Goal: Information Seeking & Learning: Learn about a topic

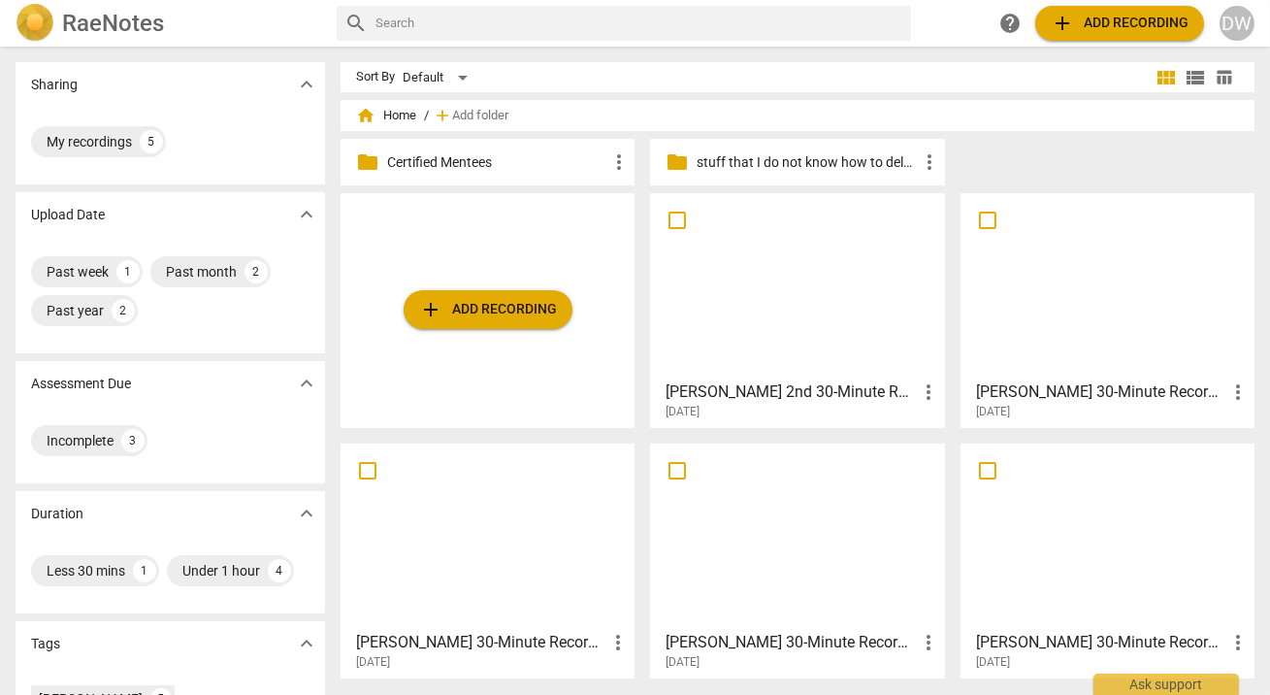
click at [1106, 262] on div at bounding box center [1107, 286] width 280 height 172
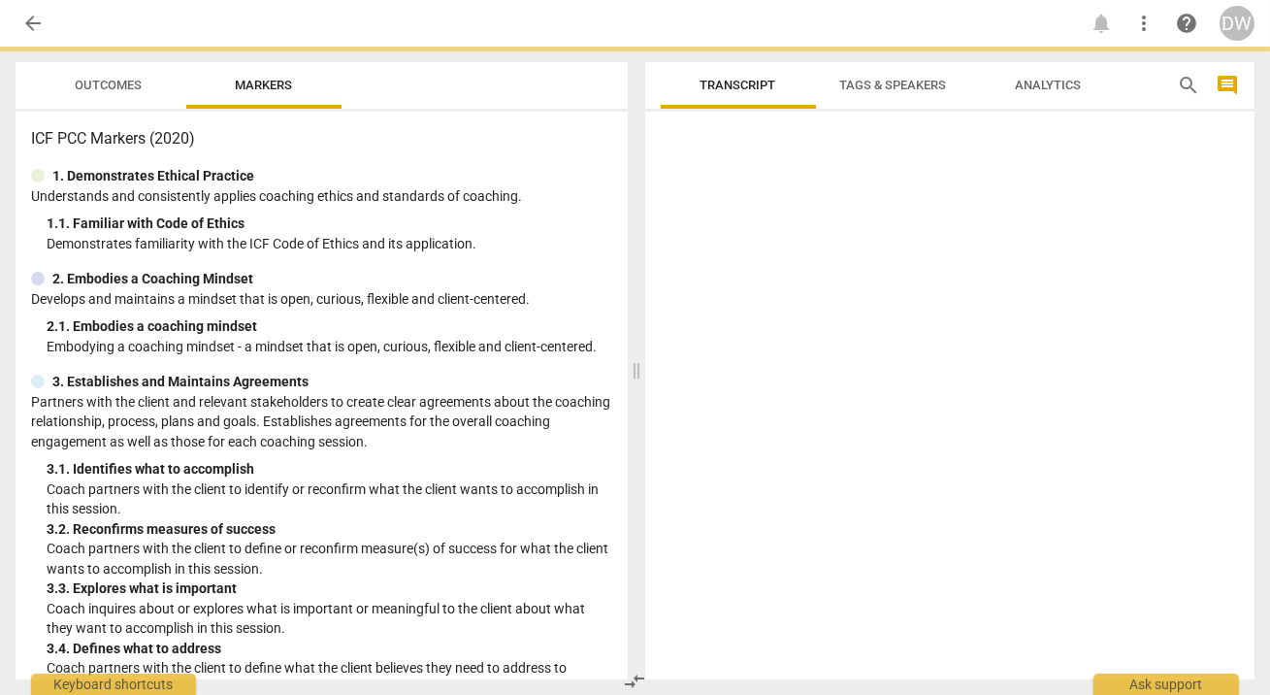
click at [1106, 262] on div at bounding box center [950, 399] width 610 height 560
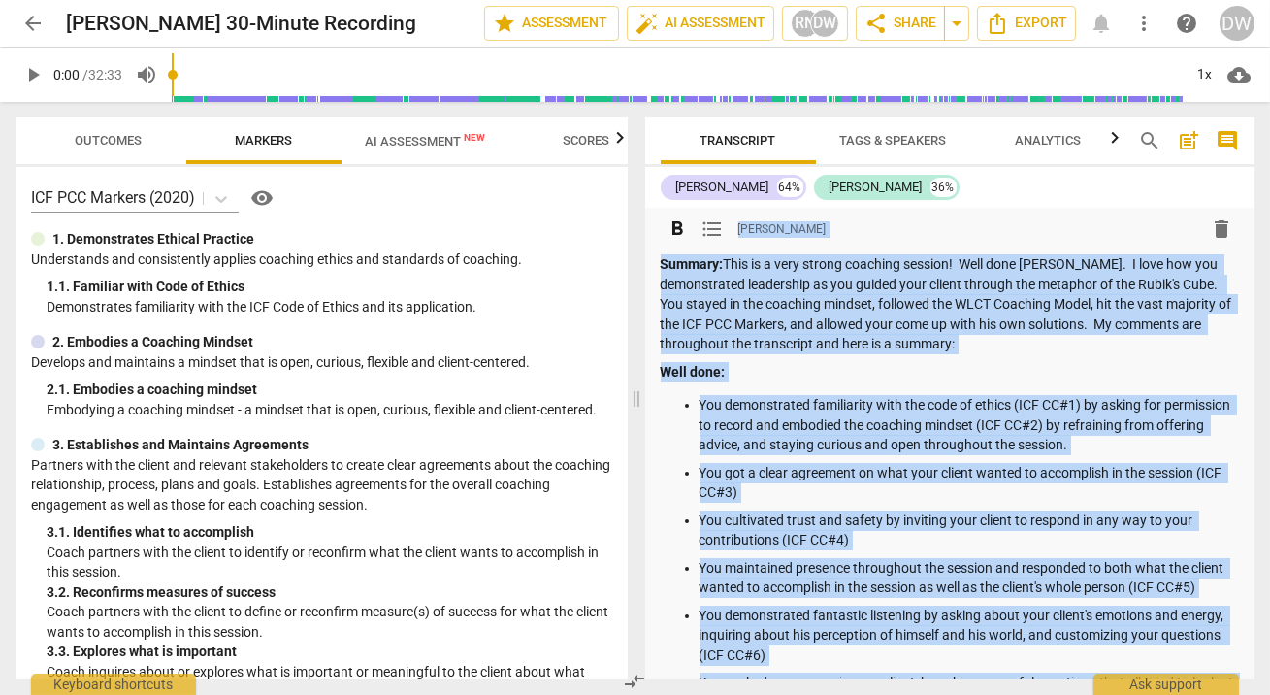
click at [905, 237] on div "format_bold format_list_bulleted [PERSON_NAME] delete" at bounding box center [950, 229] width 579 height 35
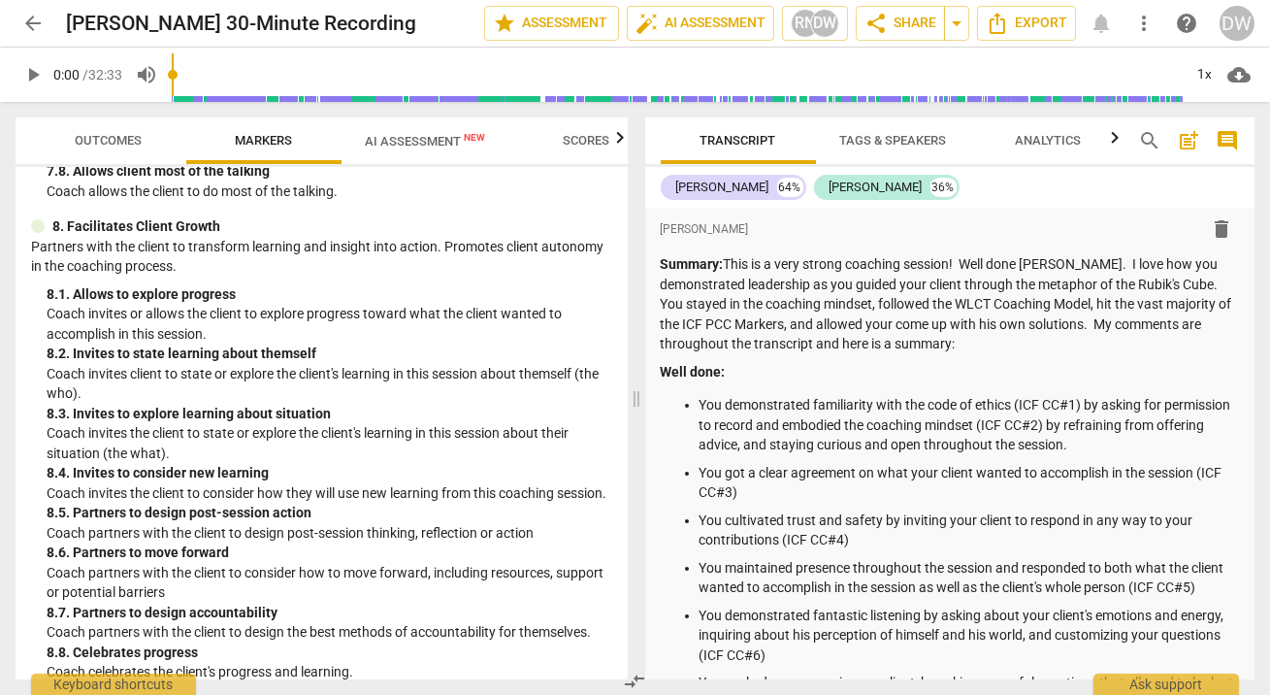
scroll to position [2199, 0]
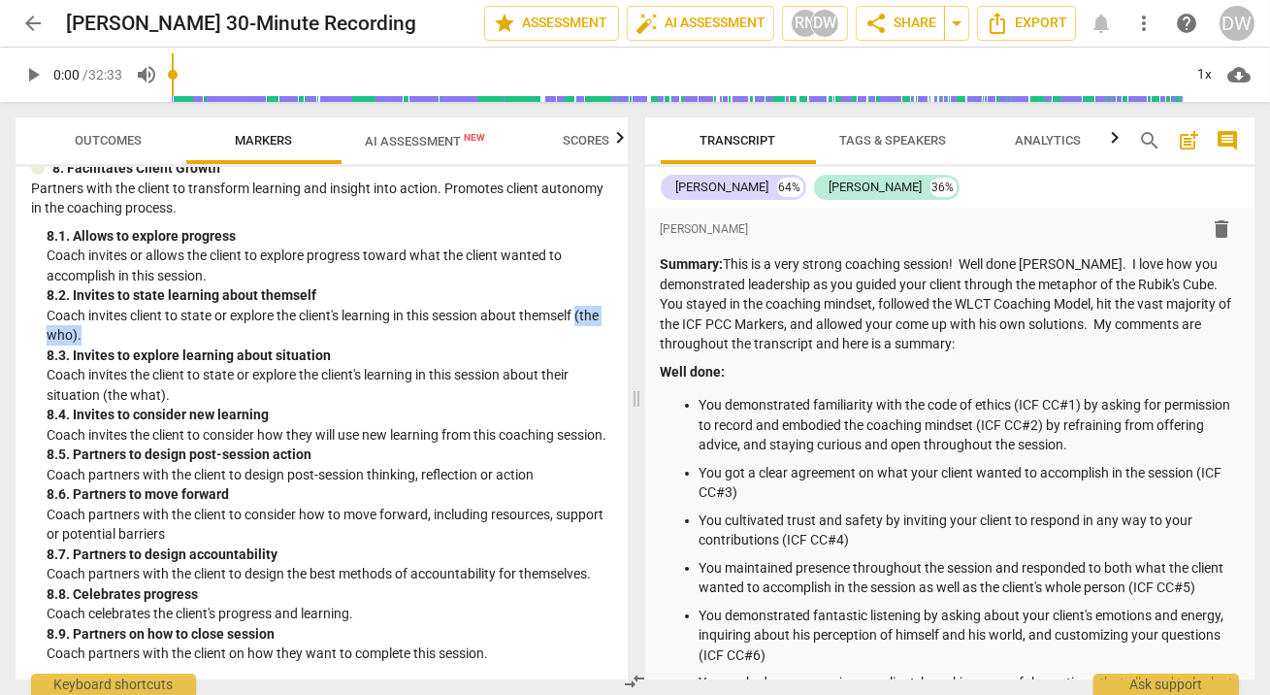
drag, startPoint x: 46, startPoint y: 320, endPoint x: 114, endPoint y: 324, distance: 68.0
click at [114, 324] on p "Coach invites client to state or explore the client's learning in this session …" at bounding box center [330, 326] width 566 height 40
drag, startPoint x: 101, startPoint y: 381, endPoint x: 170, endPoint y: 380, distance: 68.9
click at [170, 380] on p "Coach invites the client to state or explore the client's learning in this sess…" at bounding box center [330, 385] width 566 height 40
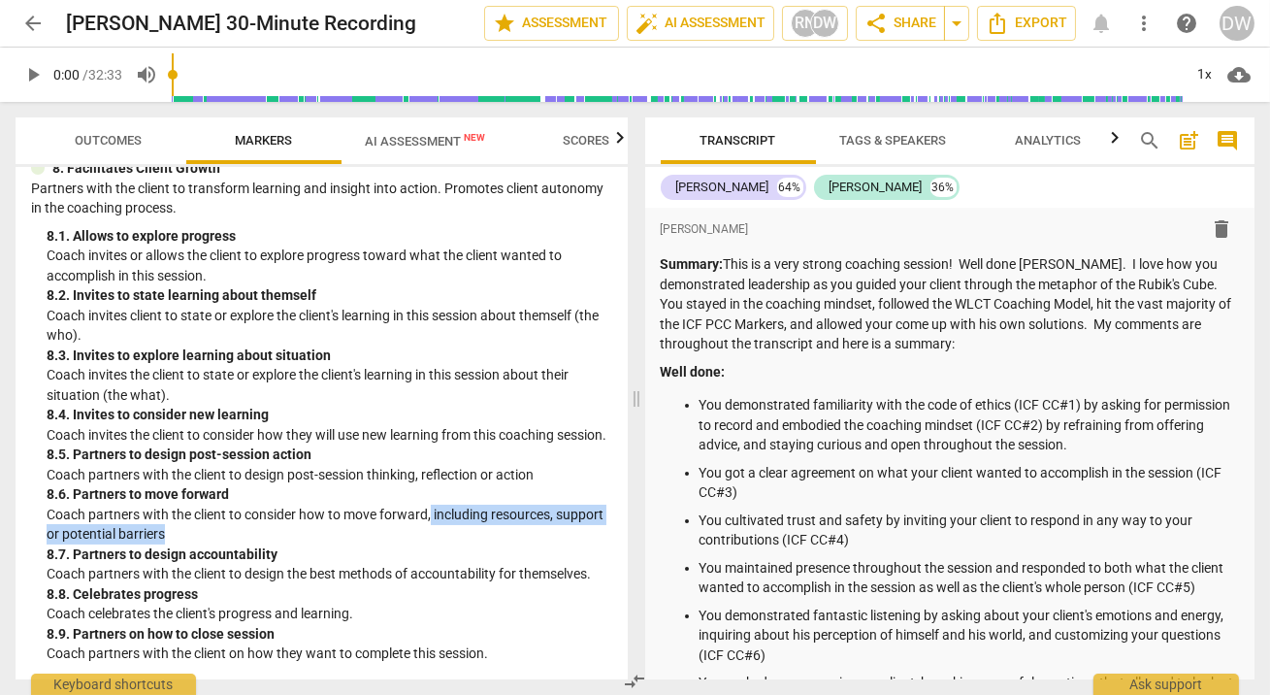
drag, startPoint x: 433, startPoint y: 512, endPoint x: 430, endPoint y: 538, distance: 25.4
click at [430, 538] on p "Coach partners with the client to consider how to move forward, including resou…" at bounding box center [330, 525] width 566 height 40
